Goal: Information Seeking & Learning: Check status

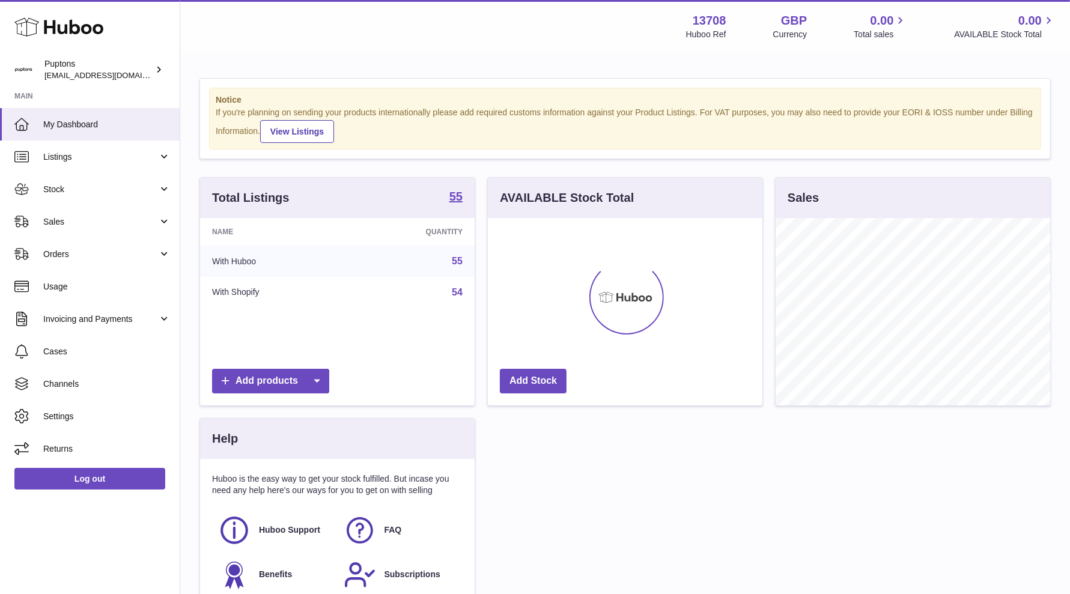
scroll to position [187, 275]
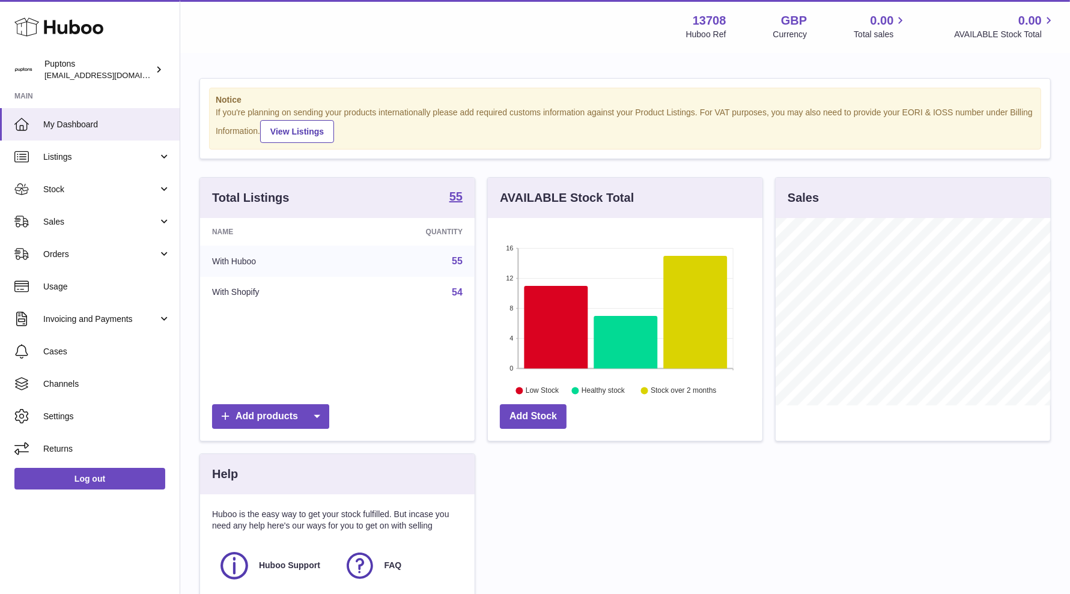
drag, startPoint x: 78, startPoint y: 218, endPoint x: 88, endPoint y: 213, distance: 11.6
click at [78, 218] on span "Sales" at bounding box center [100, 221] width 115 height 11
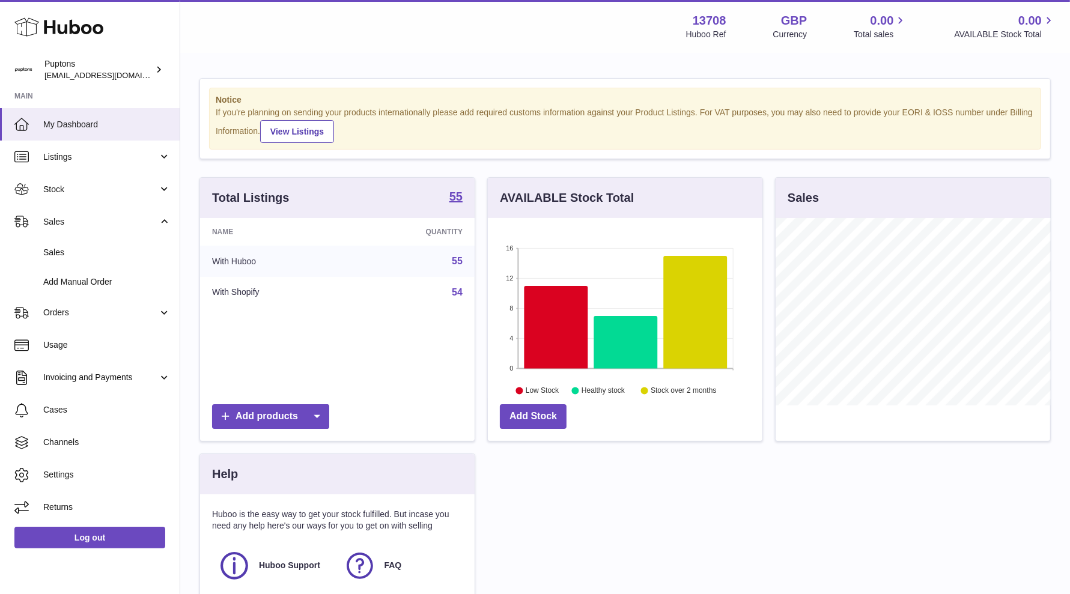
click at [131, 251] on span "Sales" at bounding box center [106, 252] width 127 height 11
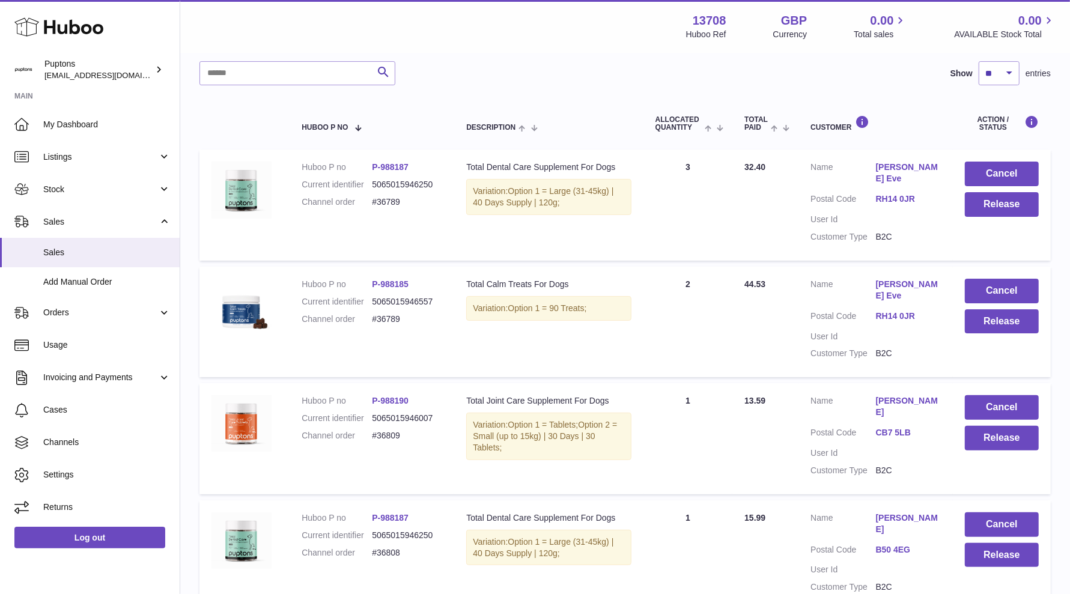
scroll to position [75, 0]
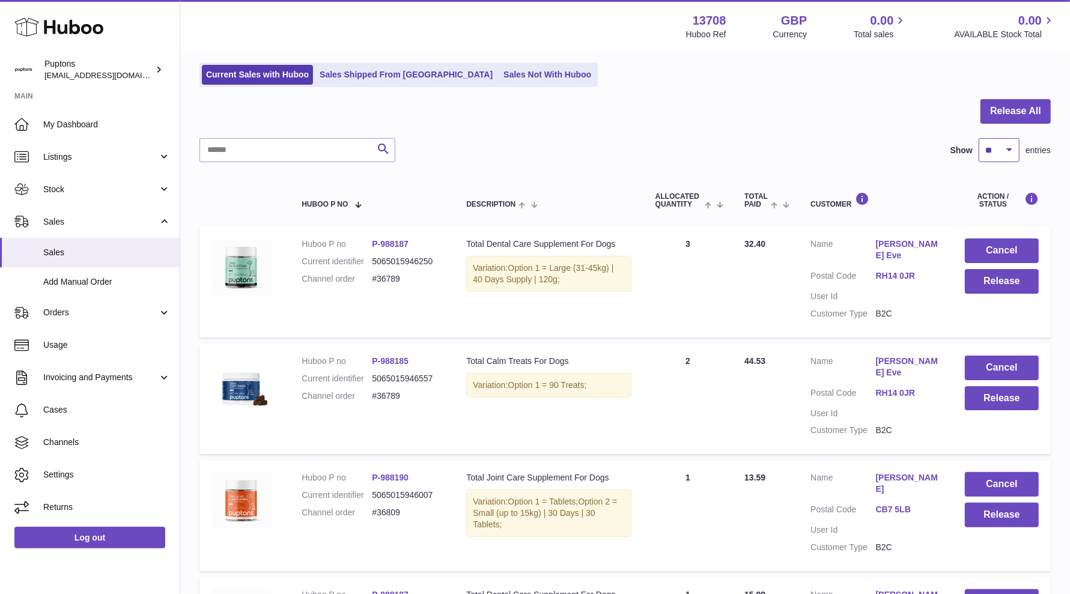
click at [982, 150] on select "** ** ** ***" at bounding box center [999, 150] width 41 height 24
select select "**"
click at [979, 138] on select "** ** ** ***" at bounding box center [999, 150] width 41 height 24
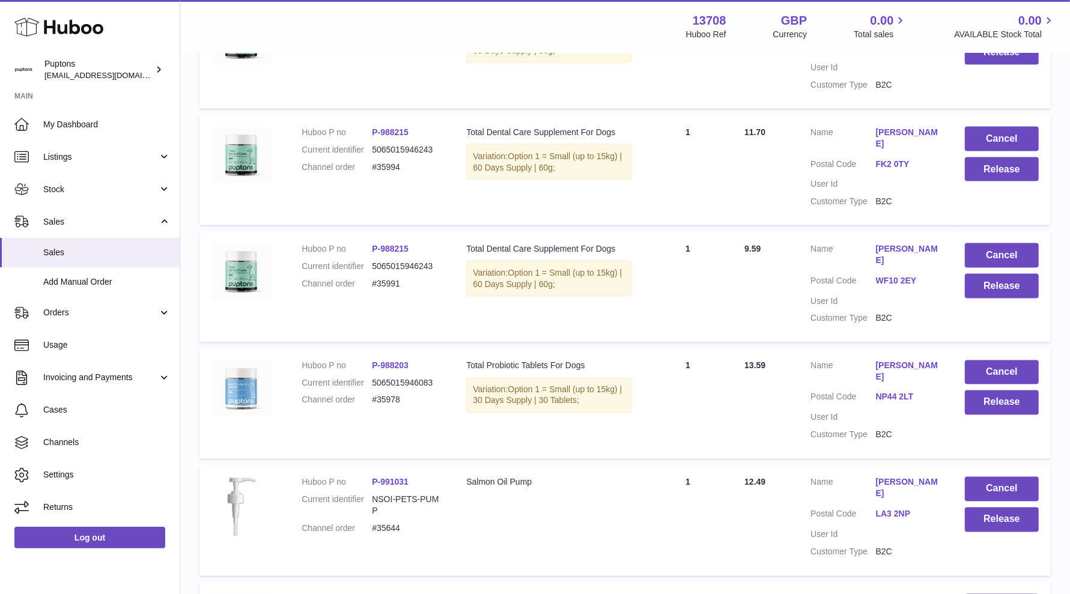
scroll to position [1875, 0]
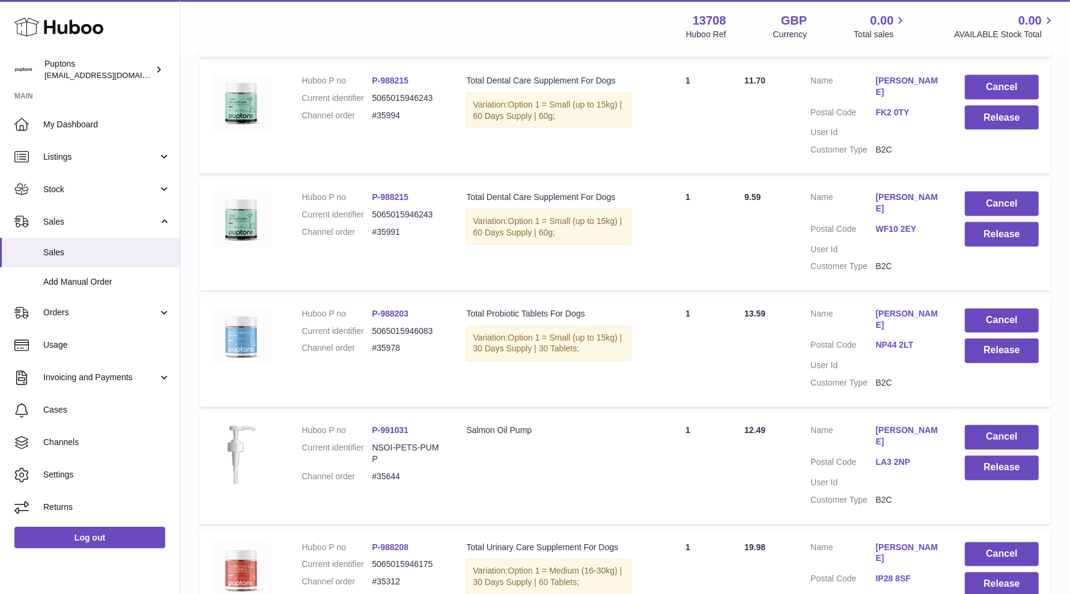
click at [75, 25] on use at bounding box center [58, 27] width 89 height 19
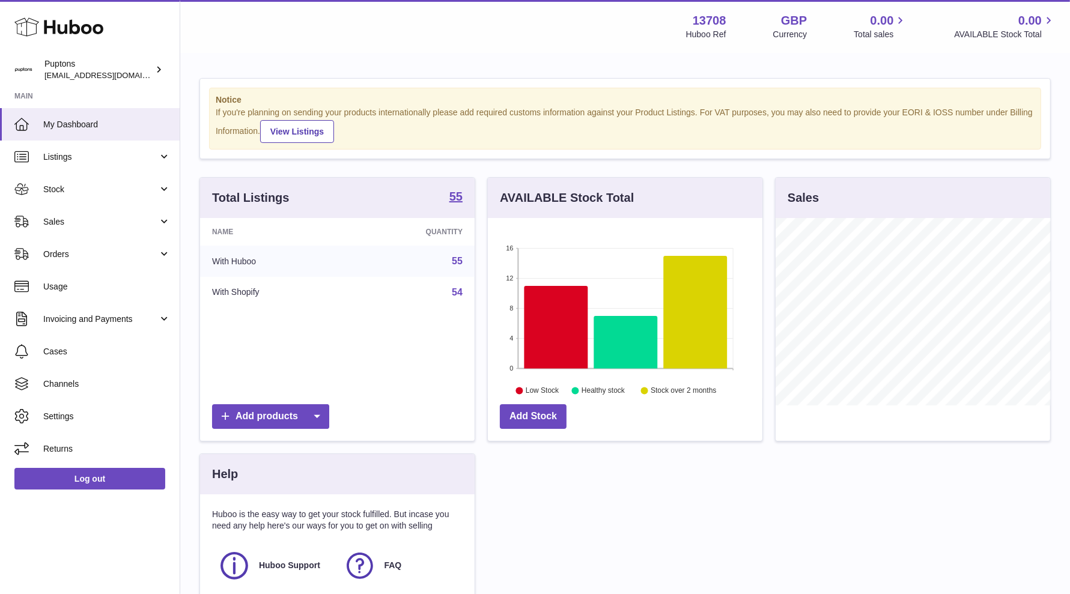
scroll to position [187, 275]
drag, startPoint x: 67, startPoint y: 218, endPoint x: 69, endPoint y: 238, distance: 20.6
click at [67, 218] on span "Sales" at bounding box center [100, 221] width 115 height 11
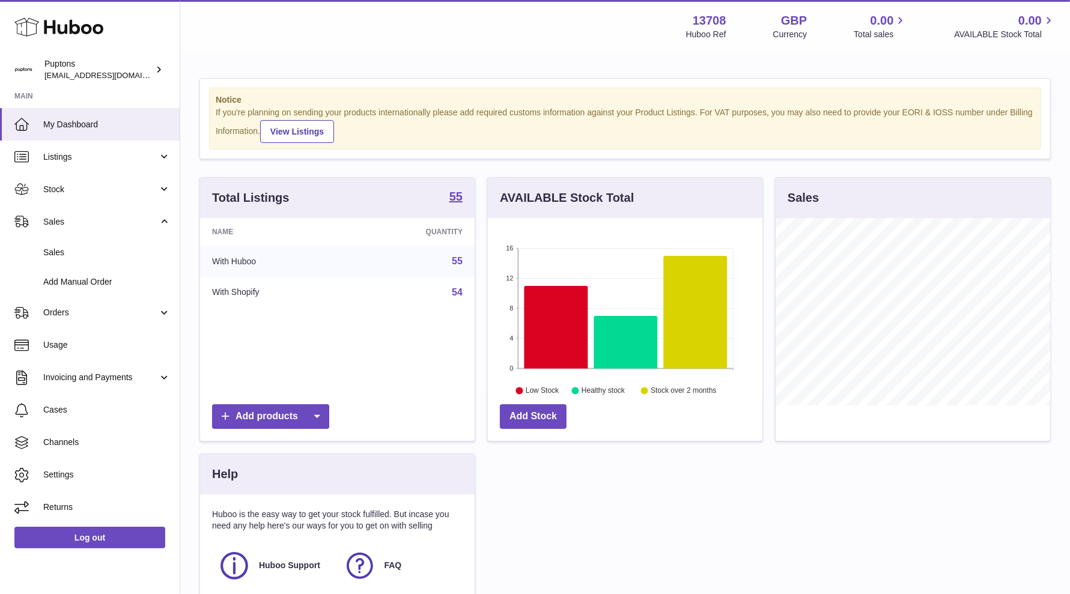
click at [69, 242] on link "Sales" at bounding box center [90, 252] width 180 height 29
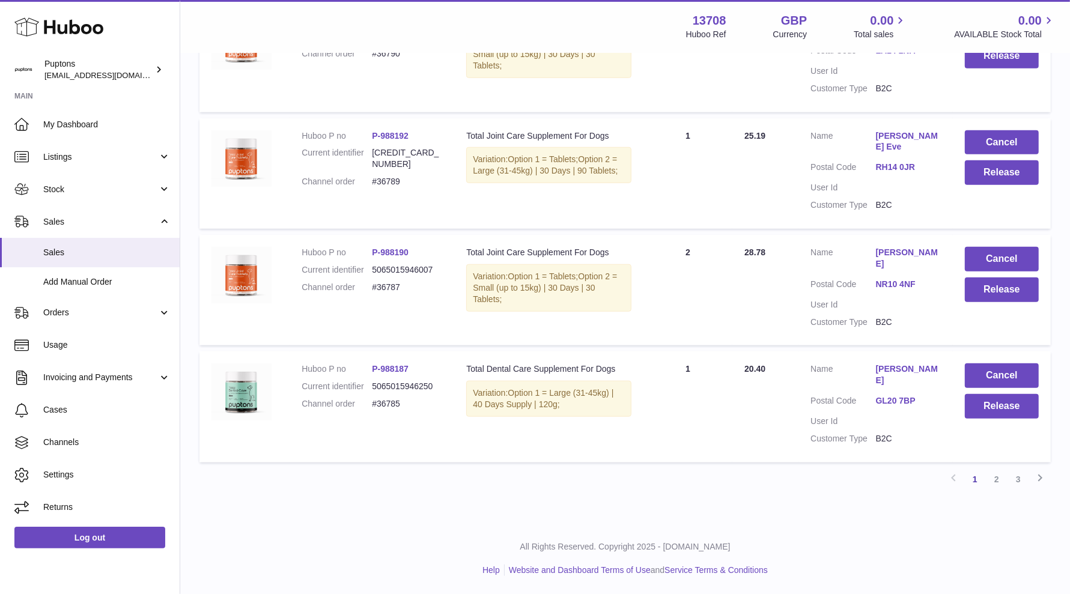
scroll to position [1058, 0]
click at [1019, 477] on link "3" at bounding box center [1019, 480] width 22 height 22
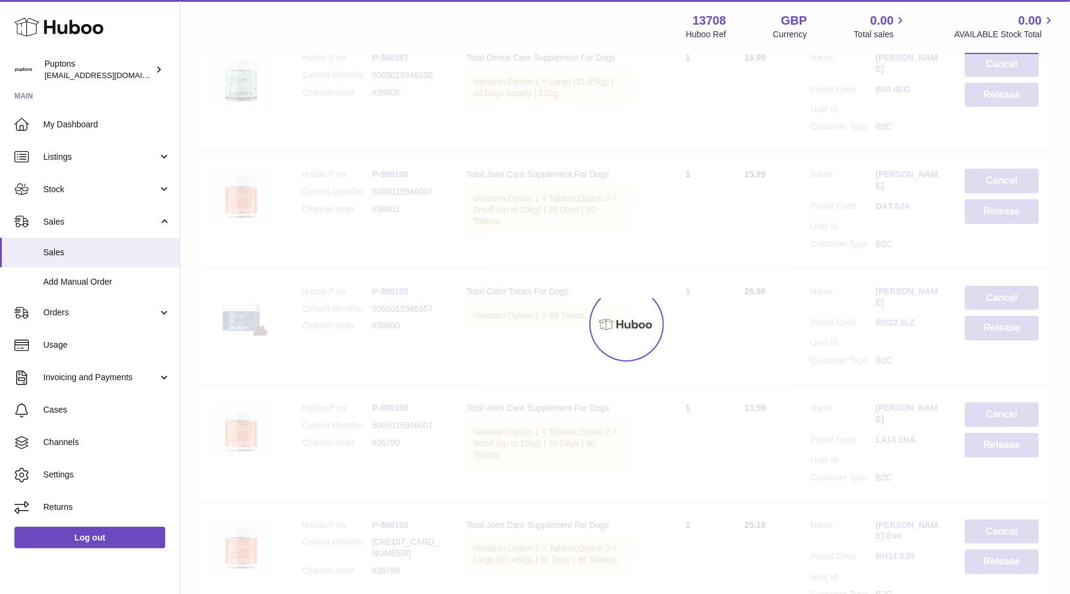
scroll to position [54, 0]
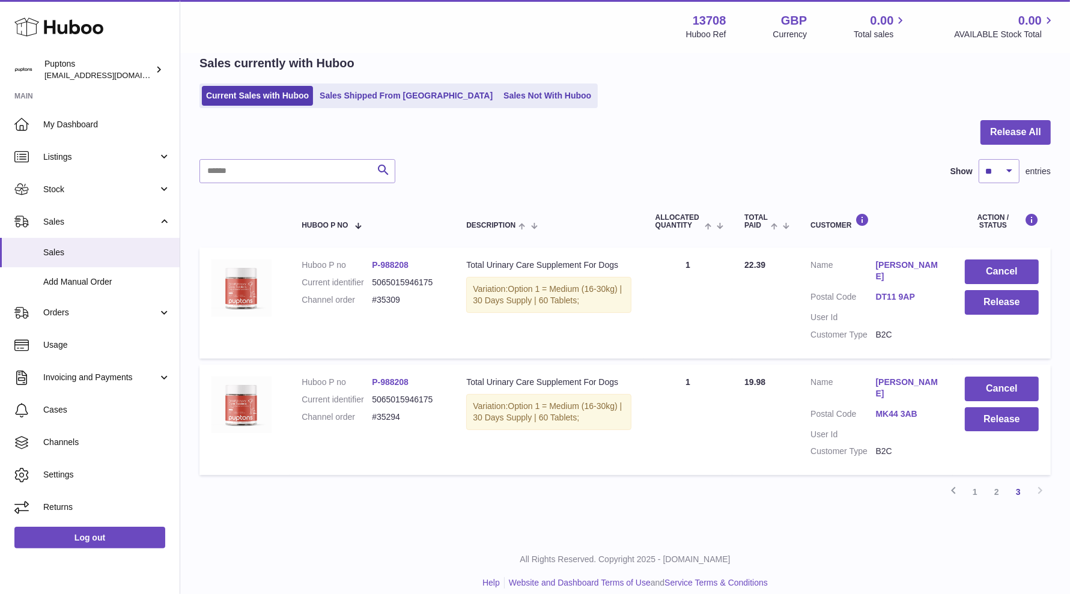
click at [1000, 490] on link "2" at bounding box center [997, 492] width 22 height 22
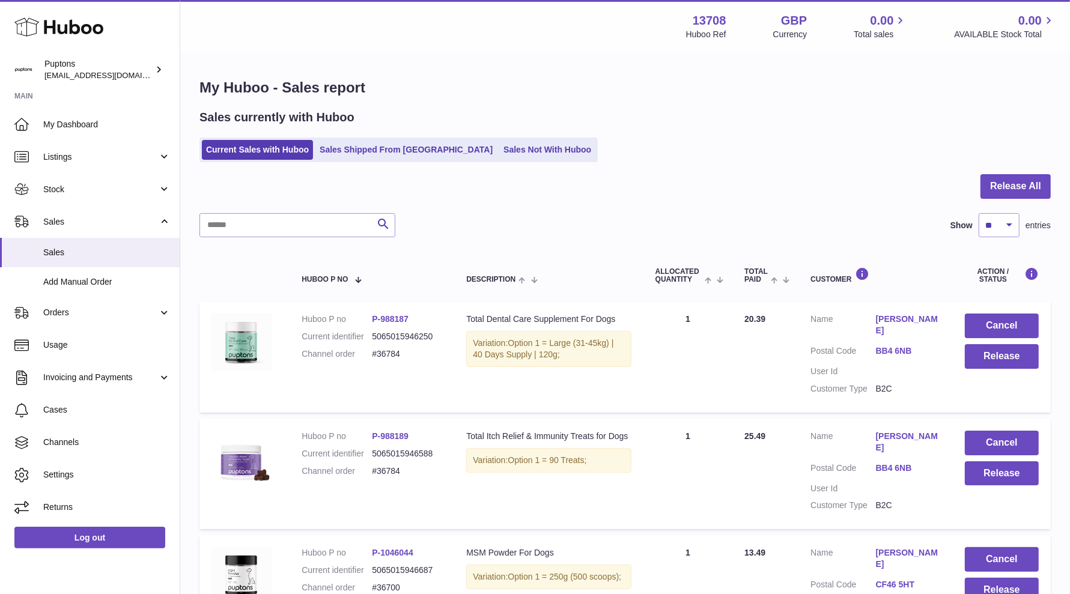
click at [373, 146] on link "Sales Shipped From Huboo" at bounding box center [407, 150] width 182 height 20
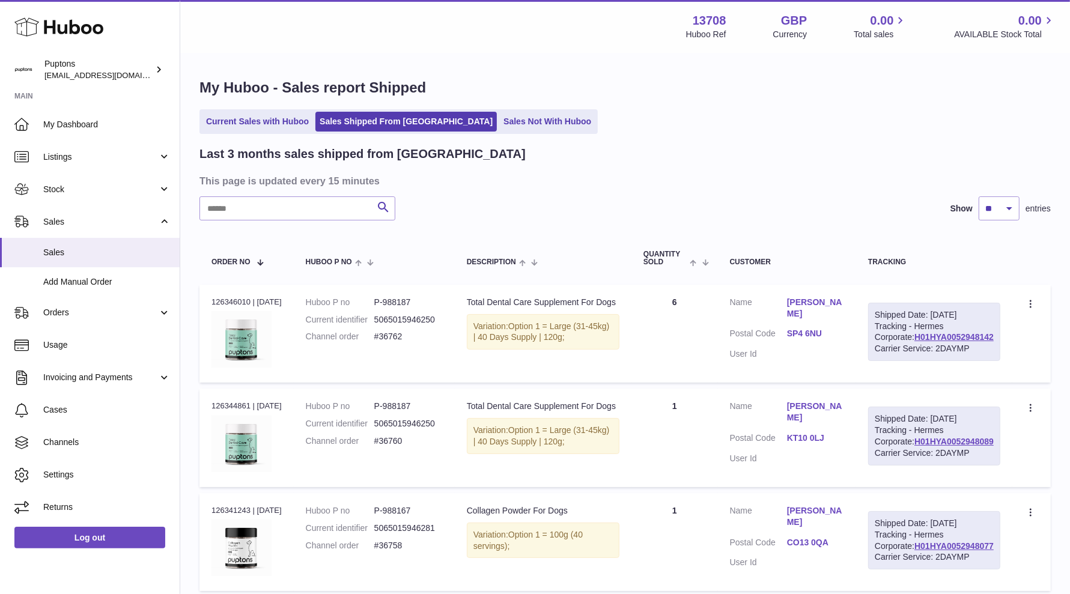
click at [258, 117] on link "Current Sales with Huboo" at bounding box center [257, 122] width 111 height 20
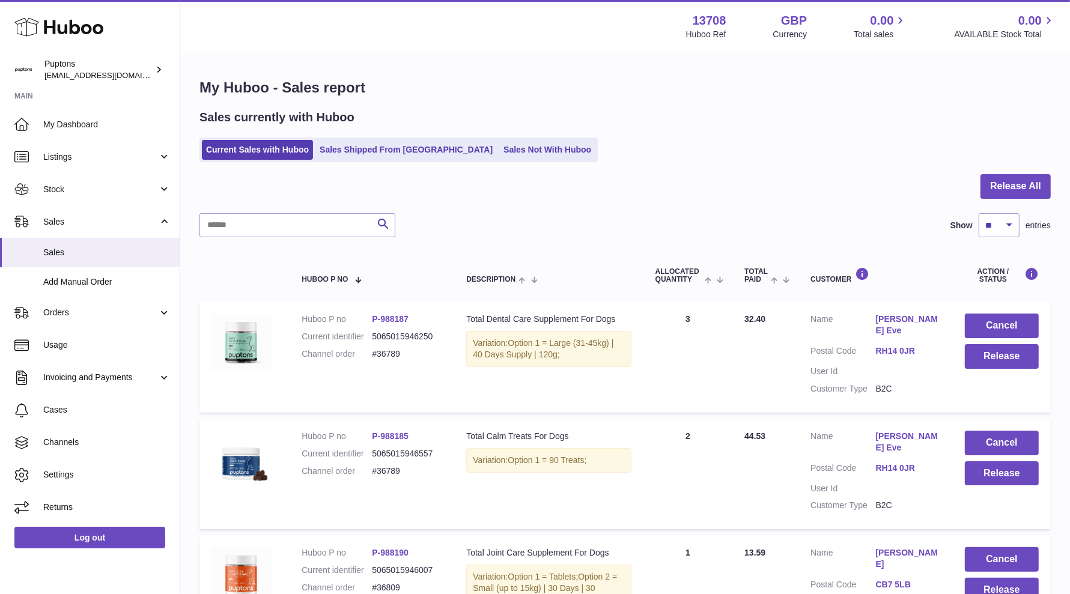
click at [265, 209] on div at bounding box center [626, 193] width 852 height 39
click at [265, 222] on input "text" at bounding box center [298, 225] width 196 height 24
paste input "*****"
type input "*****"
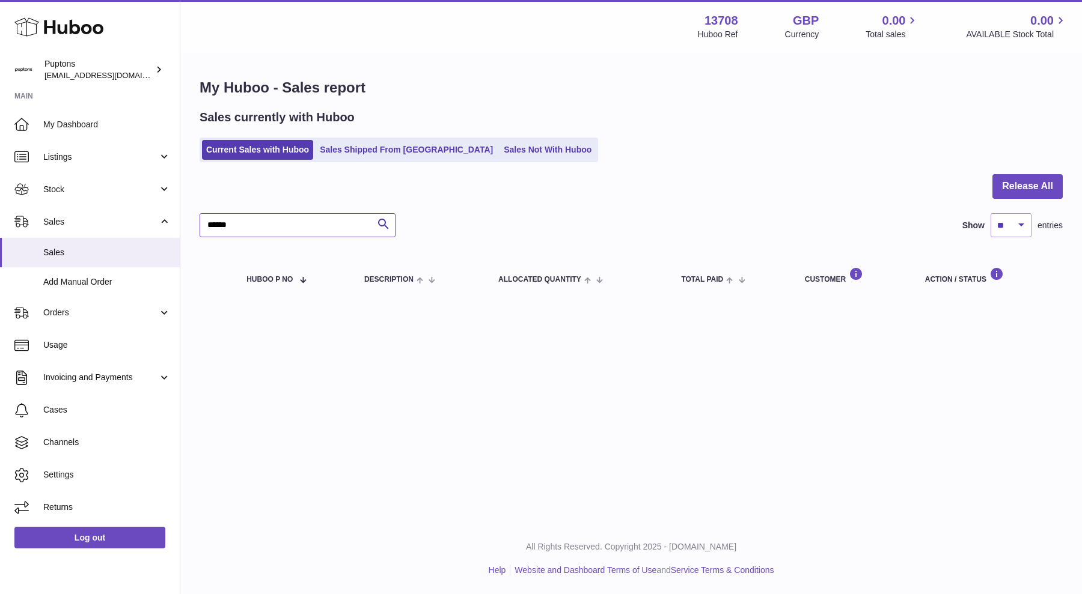
drag, startPoint x: 237, startPoint y: 230, endPoint x: 194, endPoint y: 223, distance: 43.8
click at [194, 223] on div "My Huboo - Sales report Sales currently with Huboo Current Sales with Huboo Sal…" at bounding box center [631, 190] width 902 height 272
type input "*"
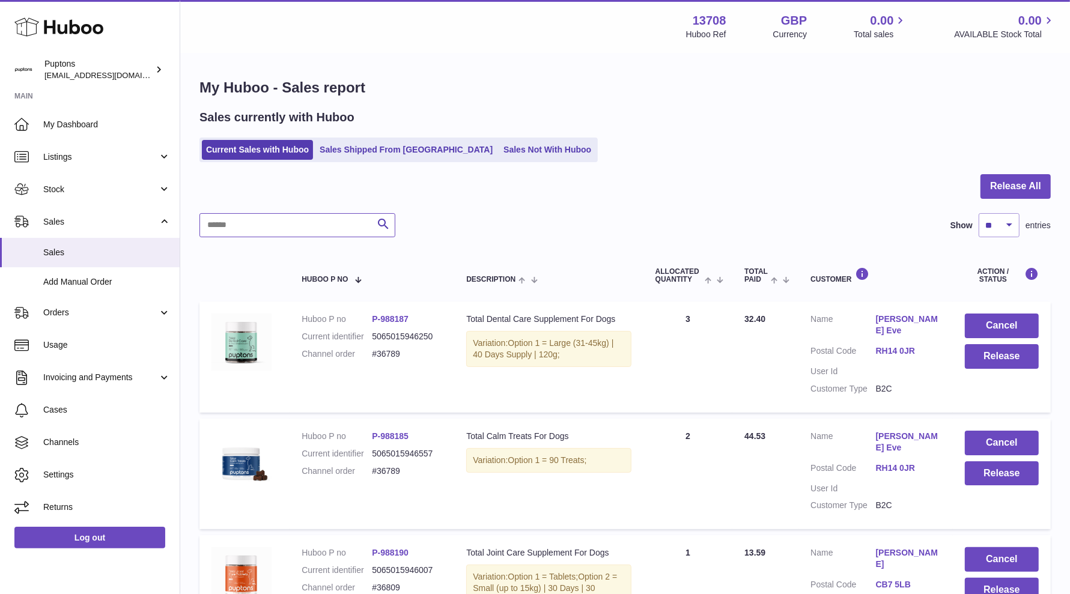
type input "*"
click at [77, 319] on link "Orders" at bounding box center [90, 313] width 180 height 32
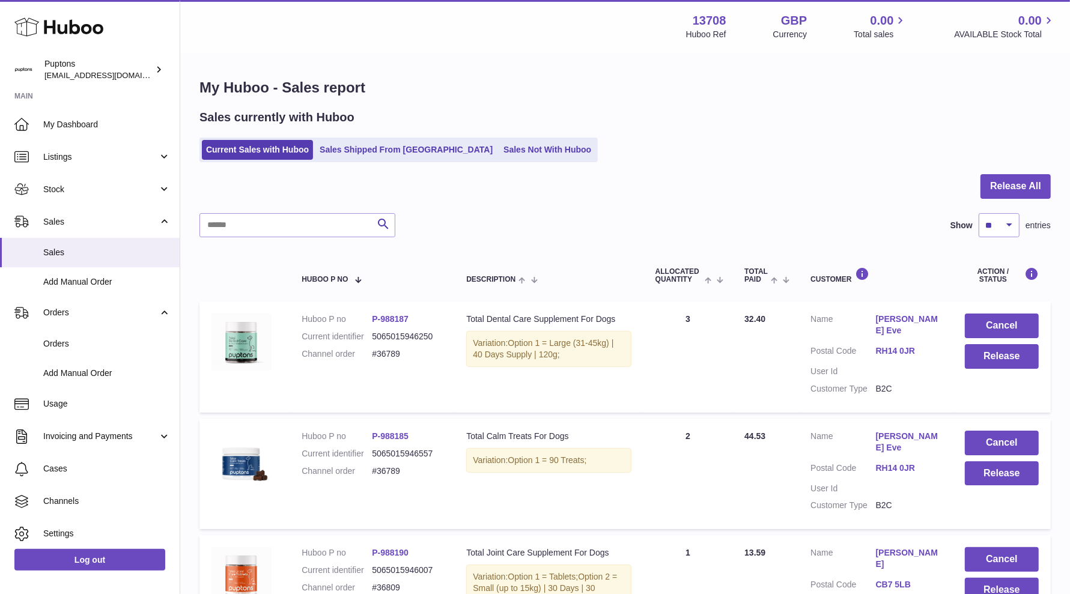
click at [82, 353] on link "Orders" at bounding box center [90, 343] width 180 height 29
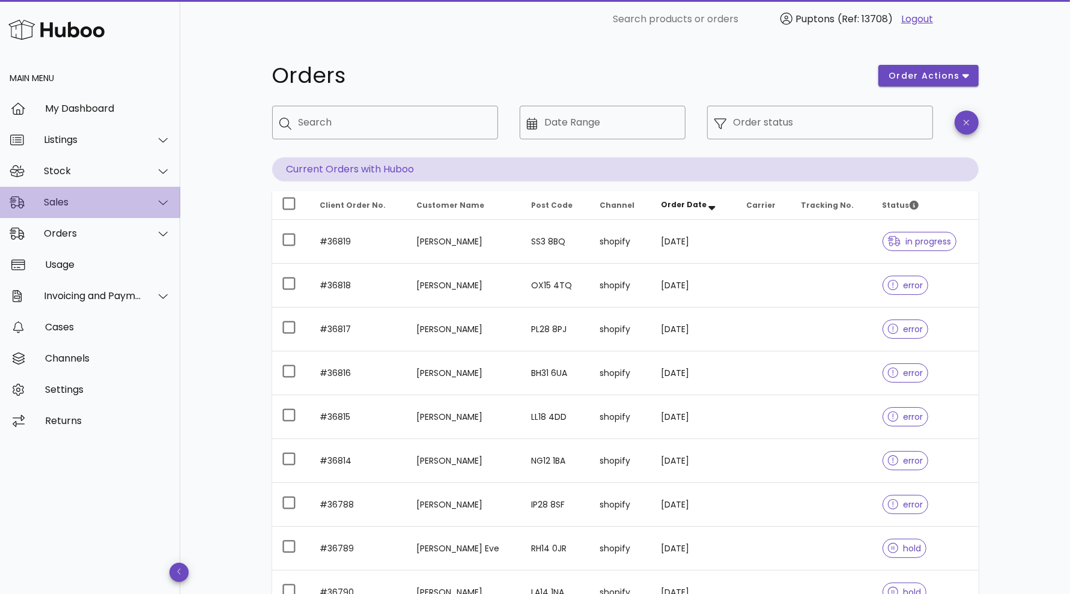
click at [120, 205] on div "Sales" at bounding box center [93, 202] width 98 height 11
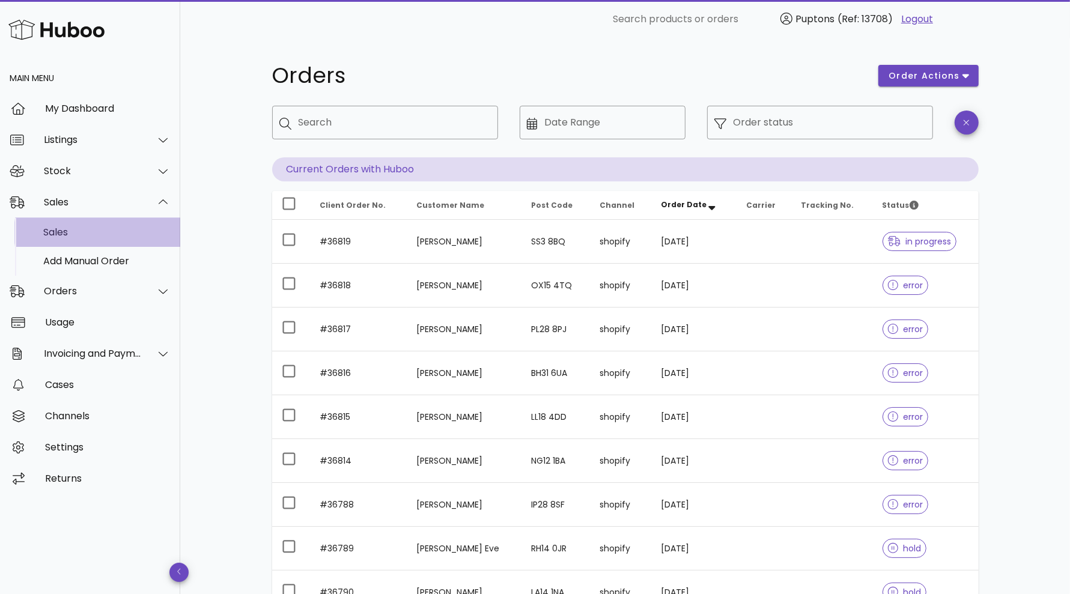
click at [79, 230] on div "Sales" at bounding box center [106, 232] width 127 height 11
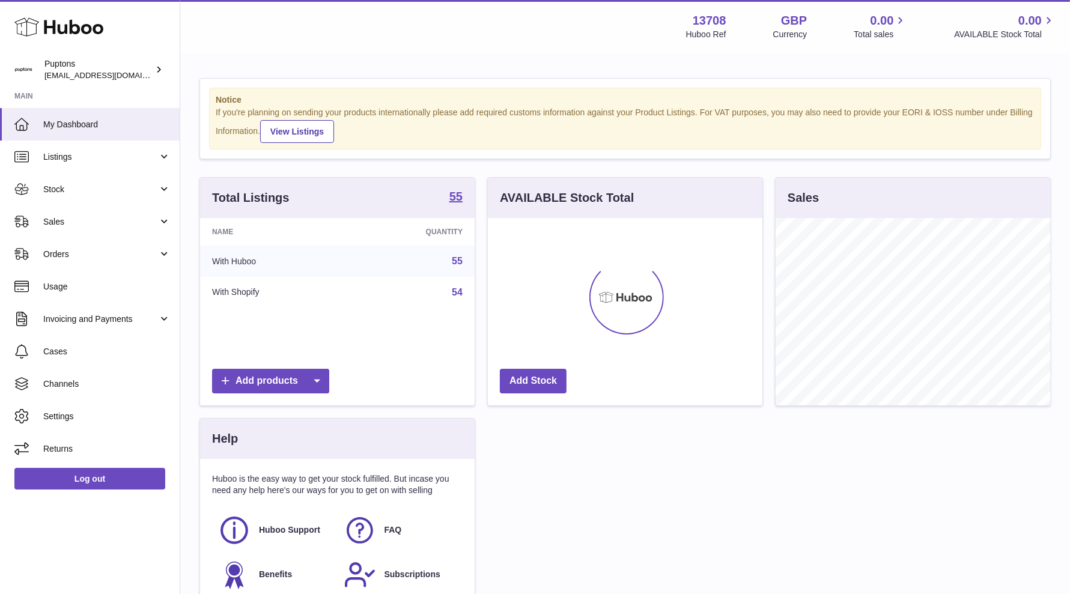
scroll to position [187, 275]
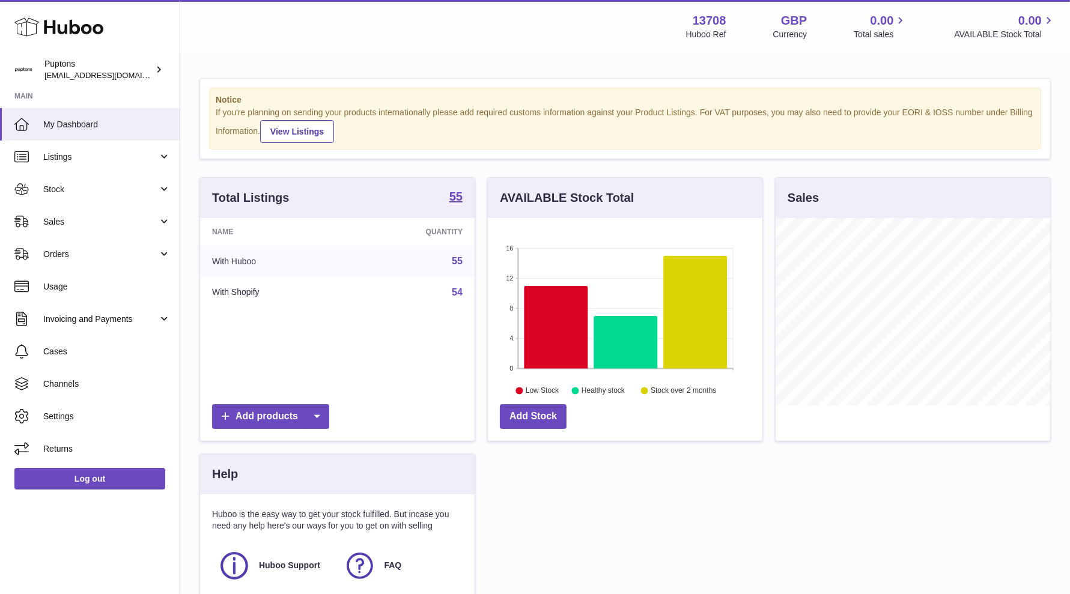
drag, startPoint x: 71, startPoint y: 218, endPoint x: 71, endPoint y: 237, distance: 19.8
click at [71, 218] on span "Sales" at bounding box center [100, 221] width 115 height 11
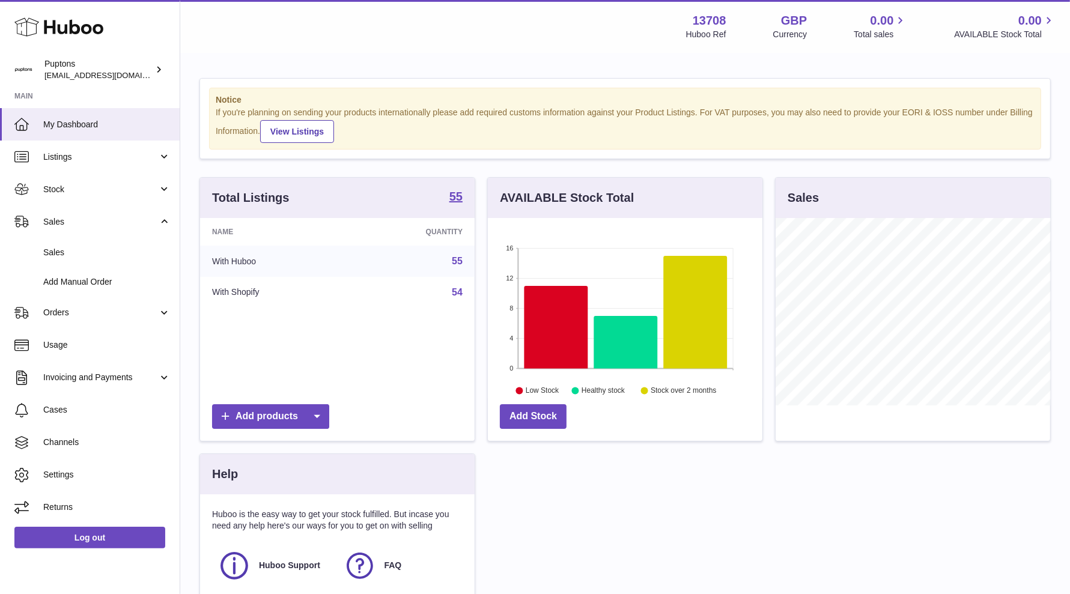
click at [68, 253] on span "Sales" at bounding box center [106, 252] width 127 height 11
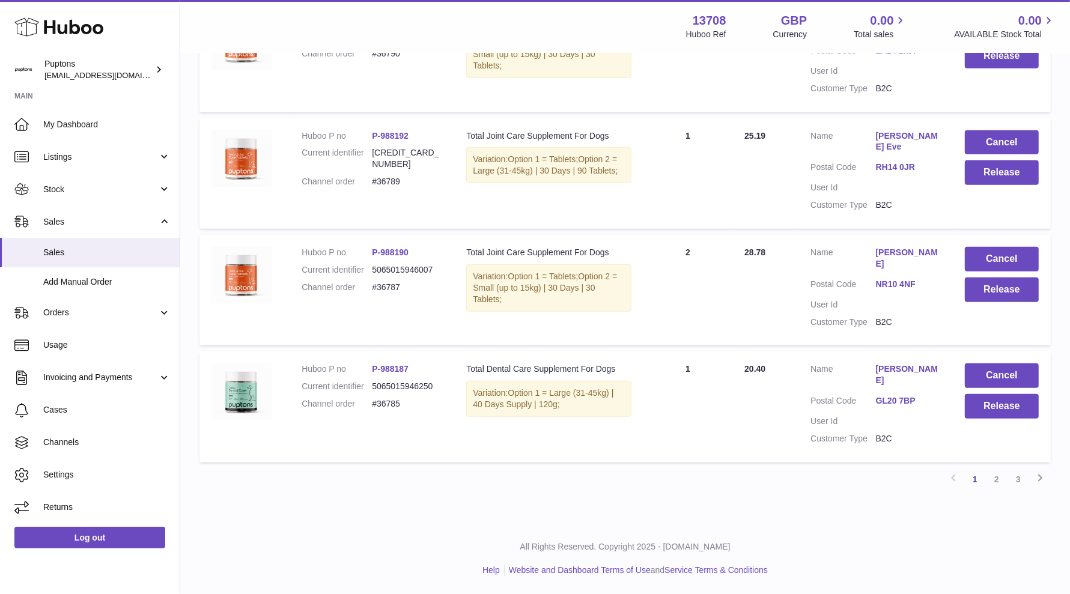
scroll to position [1058, 0]
